Goal: Task Accomplishment & Management: Use online tool/utility

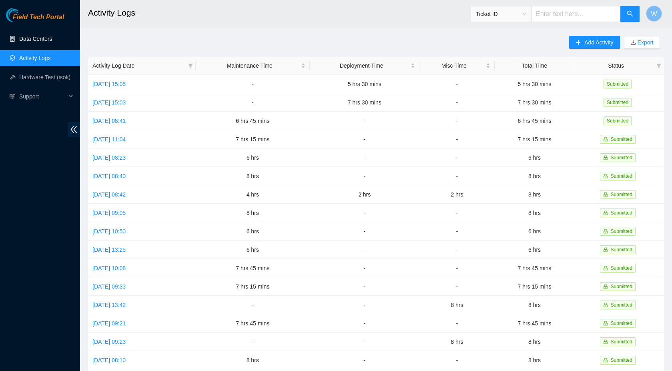
click at [34, 40] on link "Data Centers" at bounding box center [35, 39] width 33 height 6
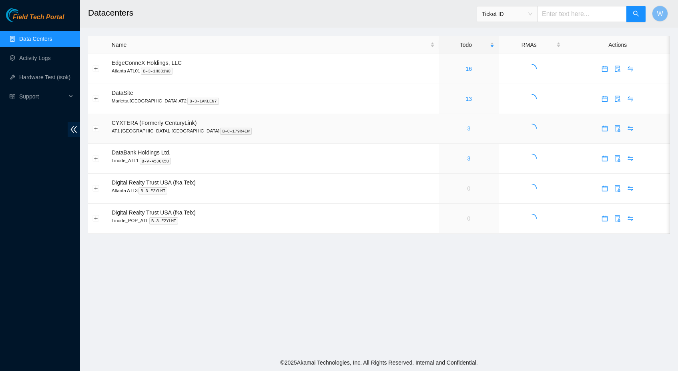
click at [467, 129] on link "3" at bounding box center [468, 128] width 3 height 6
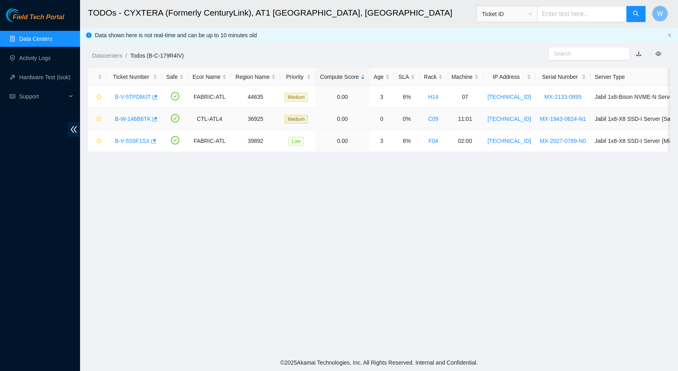
click at [138, 117] on link "B-W-146B6TK" at bounding box center [133, 119] width 36 height 6
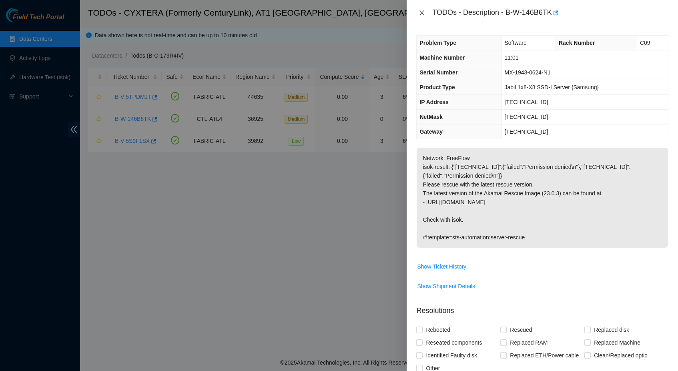
click at [421, 12] on icon "close" at bounding box center [422, 13] width 6 height 6
